Goal: Information Seeking & Learning: Learn about a topic

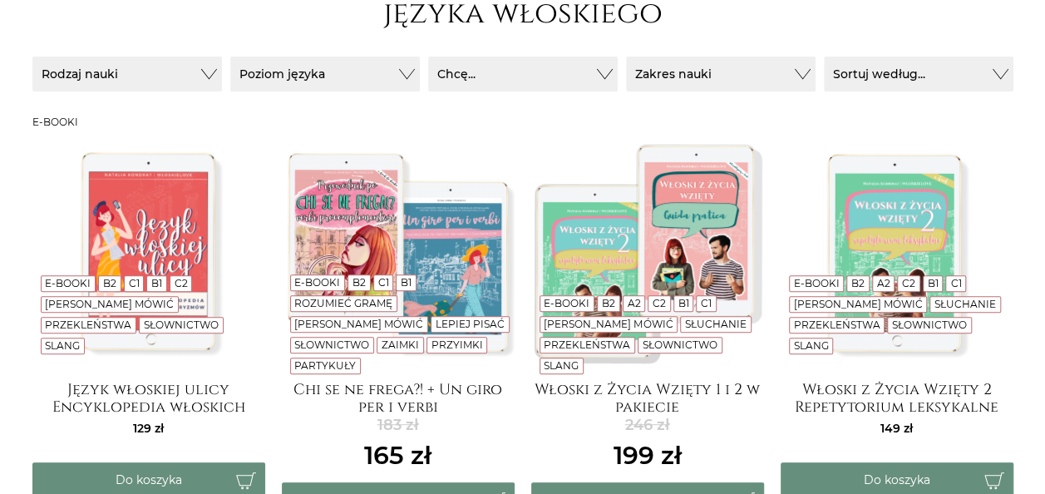
scroll to position [349, 0]
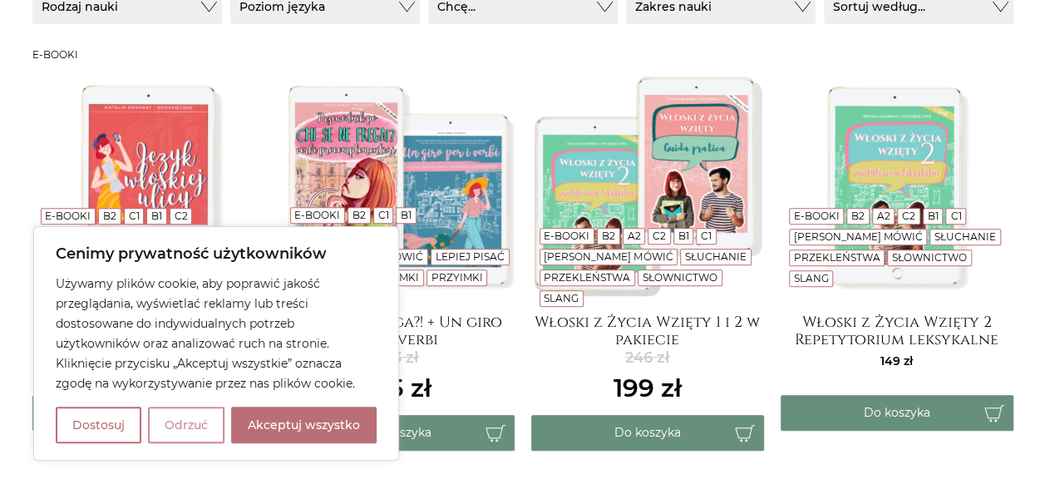
click at [173, 437] on button "Odrzuć" at bounding box center [186, 425] width 76 height 37
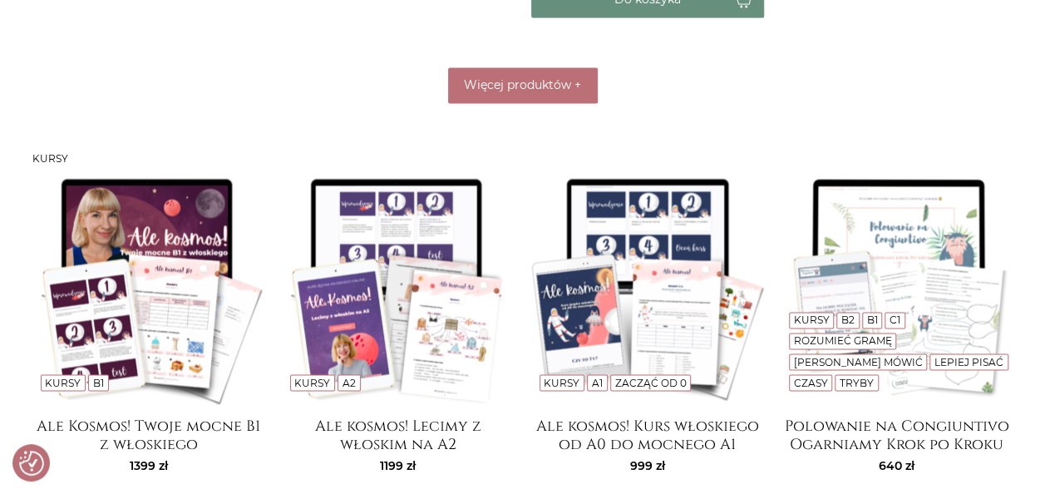
scroll to position [1211, 0]
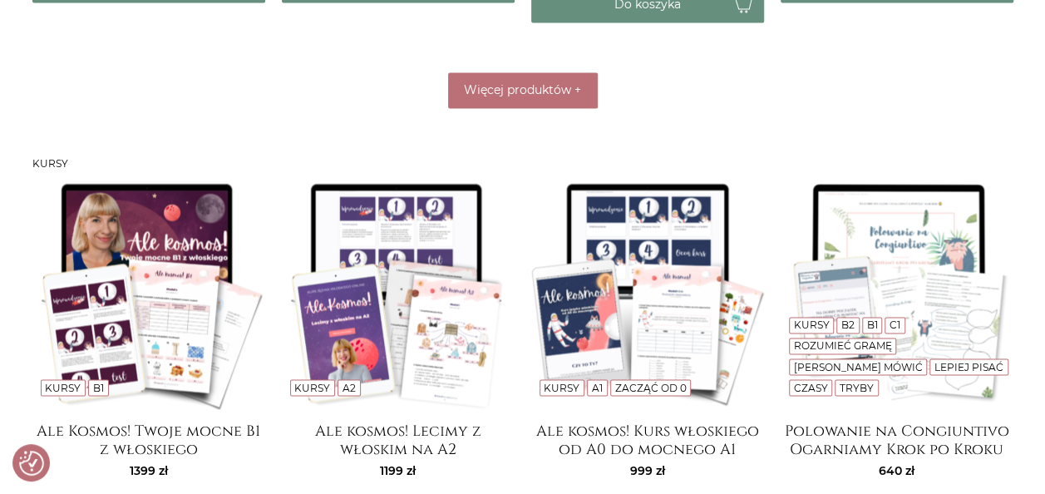
click at [384, 259] on img at bounding box center [398, 292] width 233 height 233
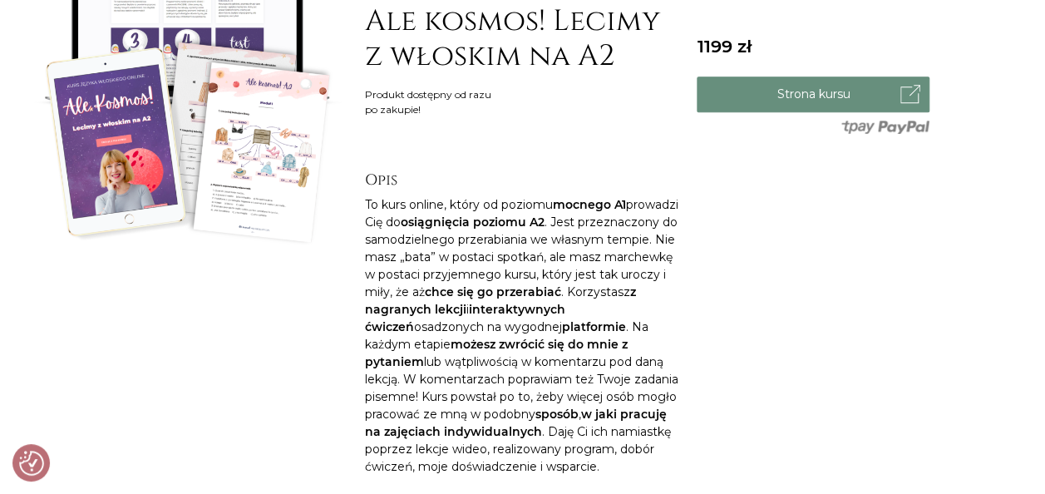
scroll to position [319, 0]
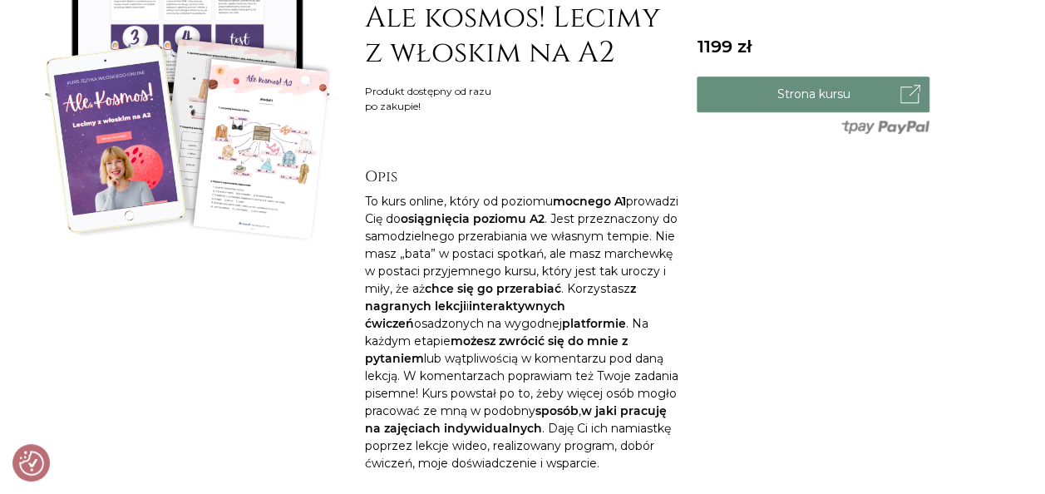
click at [205, 56] on img at bounding box center [190, 84] width 316 height 316
click at [248, 116] on img at bounding box center [190, 84] width 316 height 316
click at [241, 208] on img at bounding box center [190, 84] width 316 height 316
click at [263, 36] on img at bounding box center [190, 84] width 316 height 316
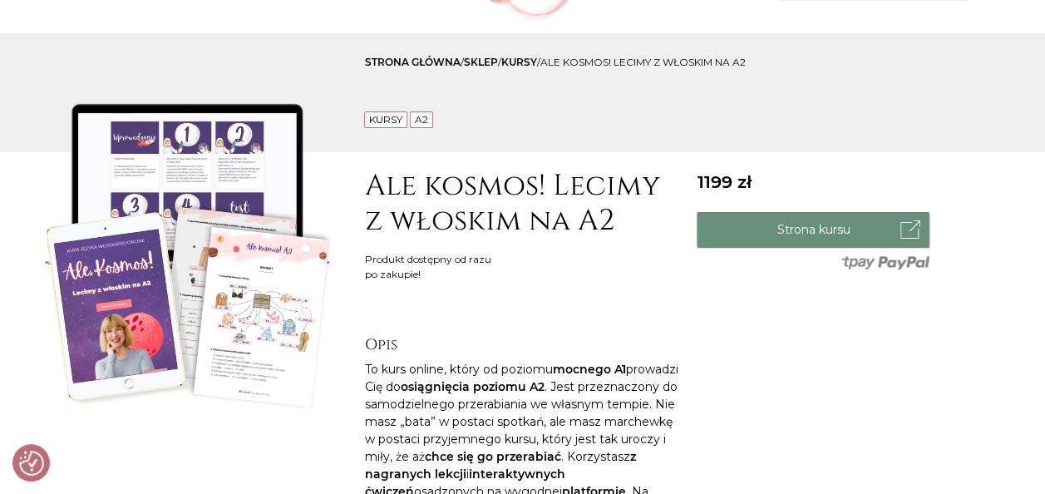
scroll to position [158, 0]
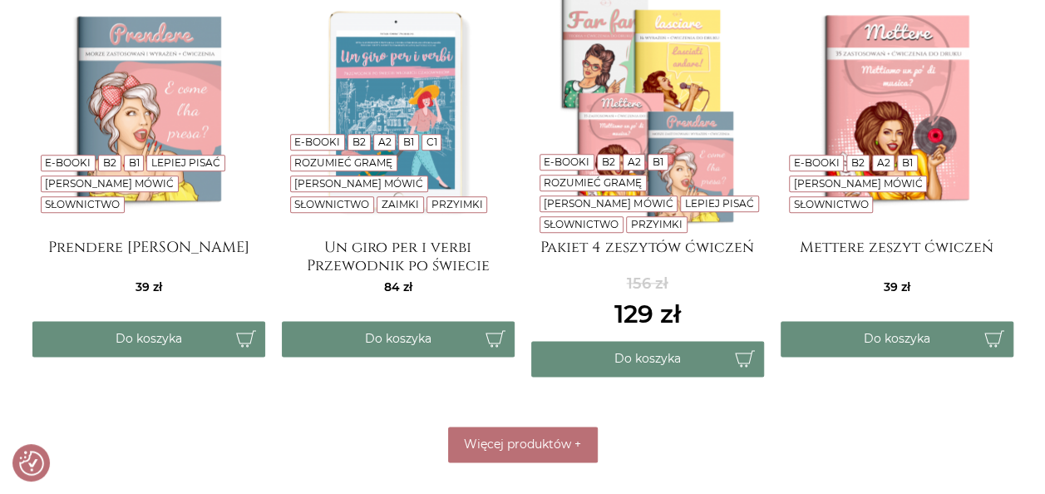
scroll to position [852, 0]
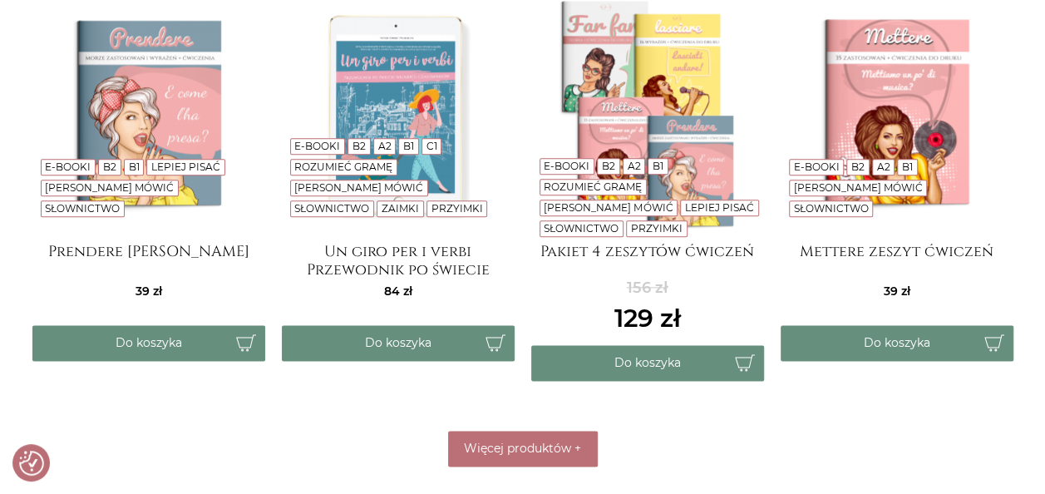
click at [128, 81] on img at bounding box center [148, 114] width 233 height 233
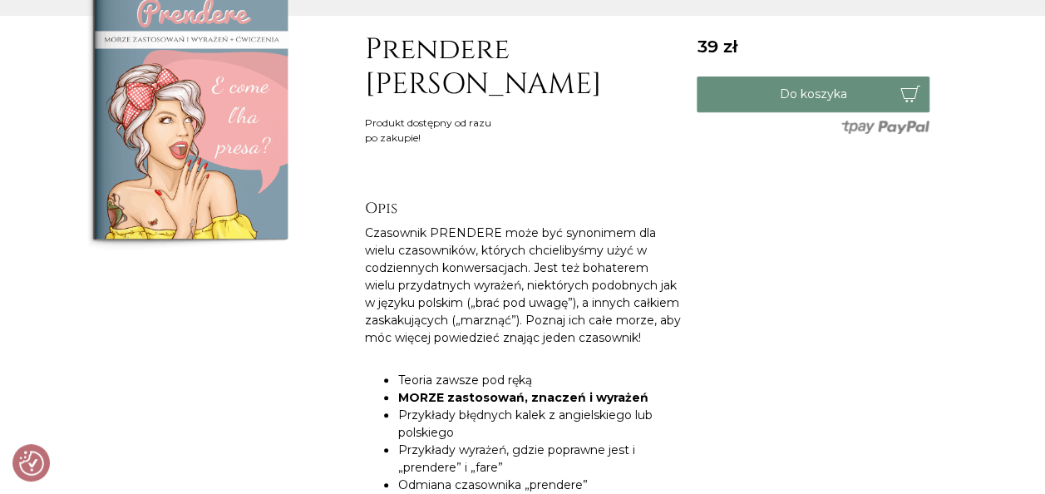
scroll to position [244, 0]
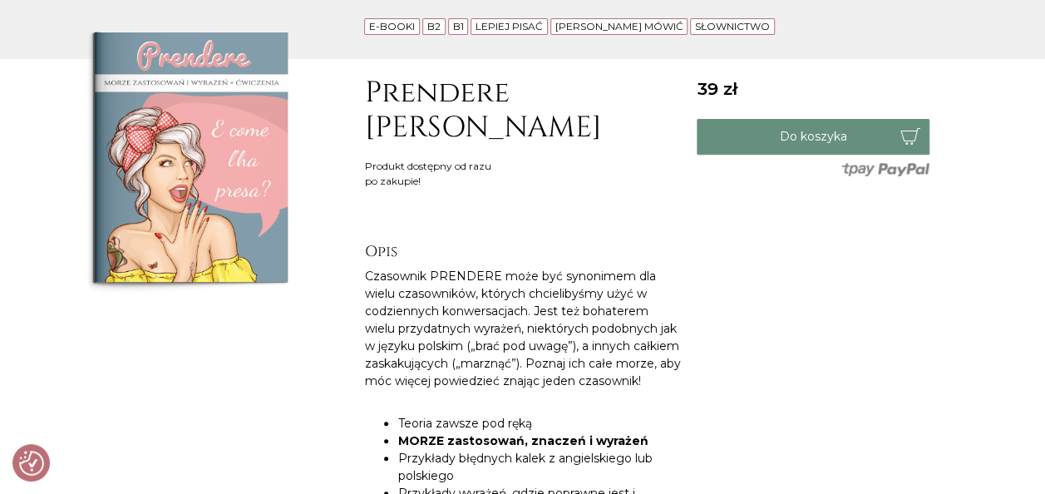
click at [173, 162] on img at bounding box center [190, 159] width 316 height 316
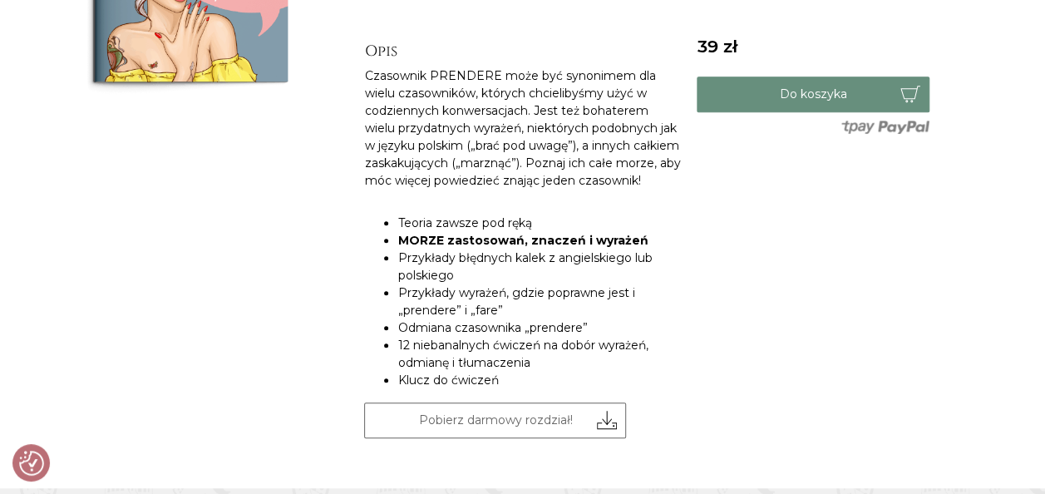
scroll to position [442, 0]
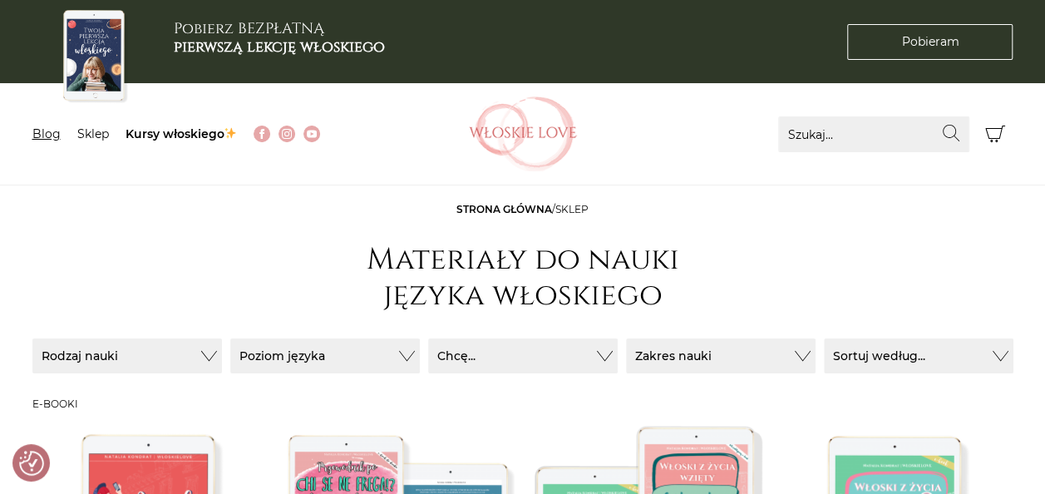
click at [47, 136] on link "Blog" at bounding box center [46, 133] width 28 height 15
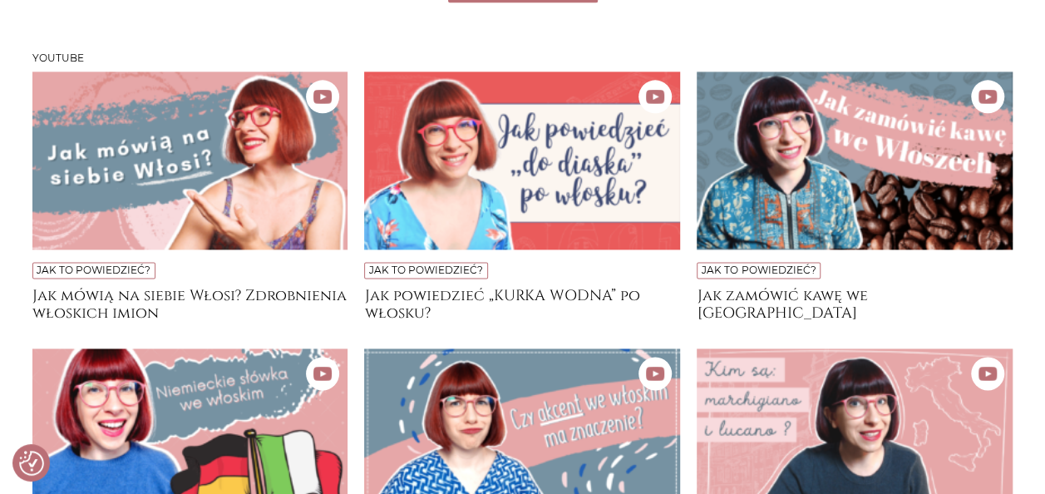
scroll to position [889, 0]
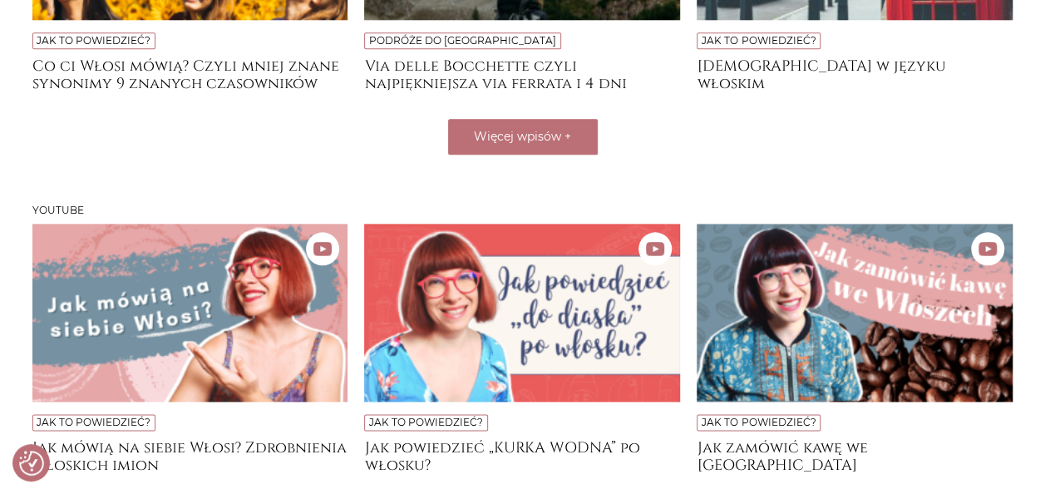
click at [201, 308] on img at bounding box center [190, 313] width 316 height 178
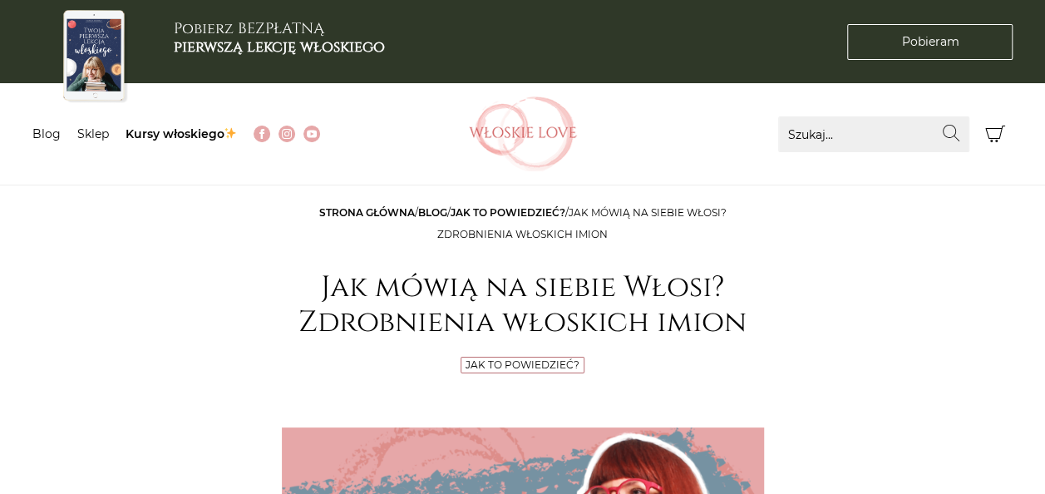
click at [849, 100] on div "Znajdź na Włoskie Love Szukaj... Wyszukaj [GEOGRAPHIC_DATA] 0 [GEOGRAPHIC_DATA]…" at bounding box center [817, 133] width 392 height 101
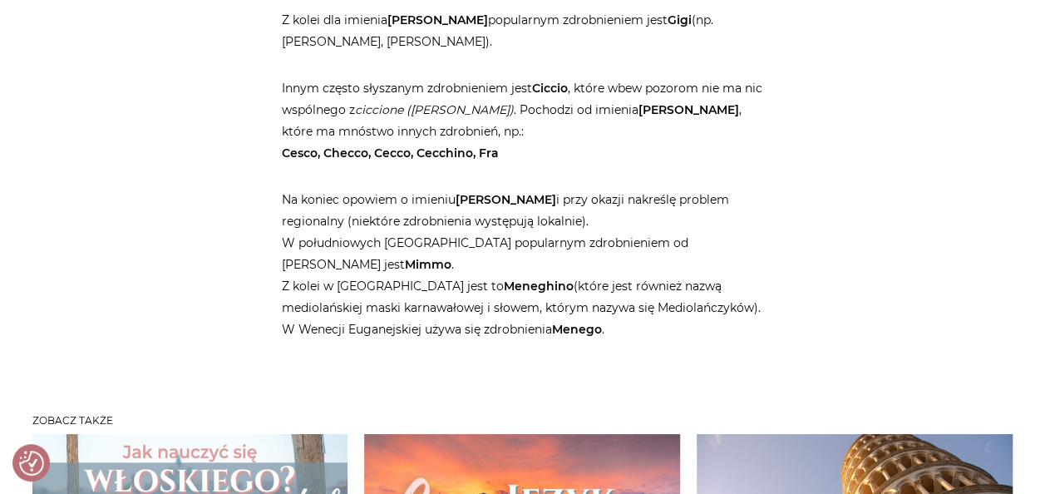
scroll to position [3269, 0]
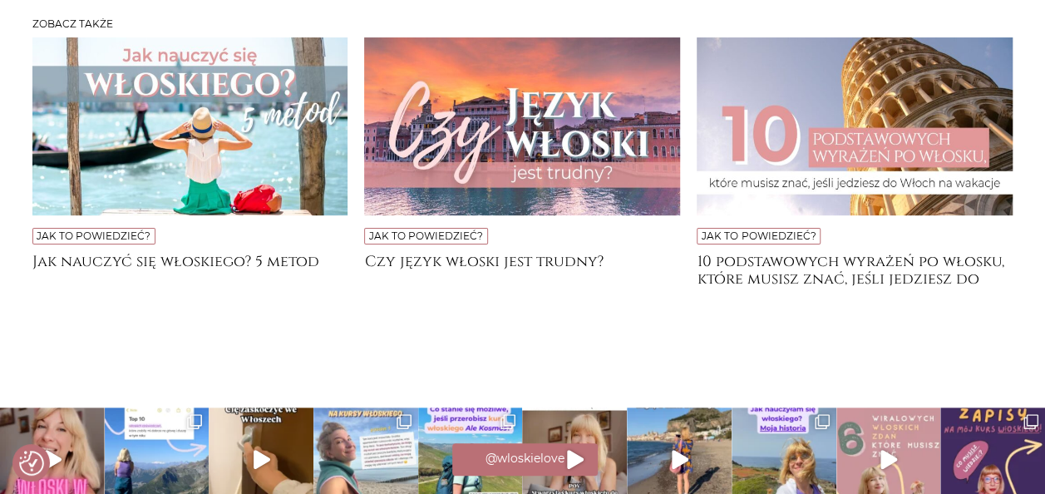
click at [518, 407] on img at bounding box center [470, 459] width 105 height 105
